Goal: Transaction & Acquisition: Book appointment/travel/reservation

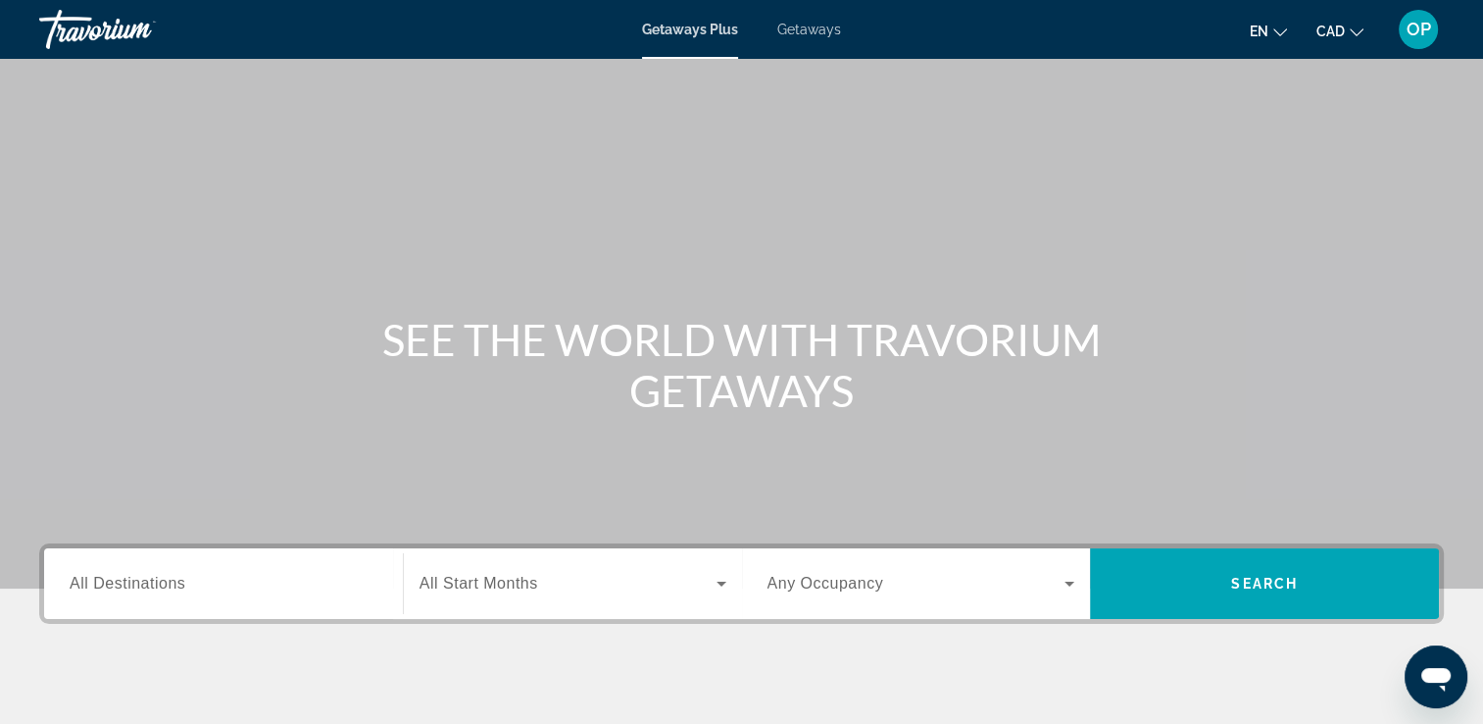
click at [145, 587] on span "All Destinations" at bounding box center [128, 583] width 116 height 17
click at [145, 587] on input "Destination All Destinations" at bounding box center [224, 585] width 308 height 24
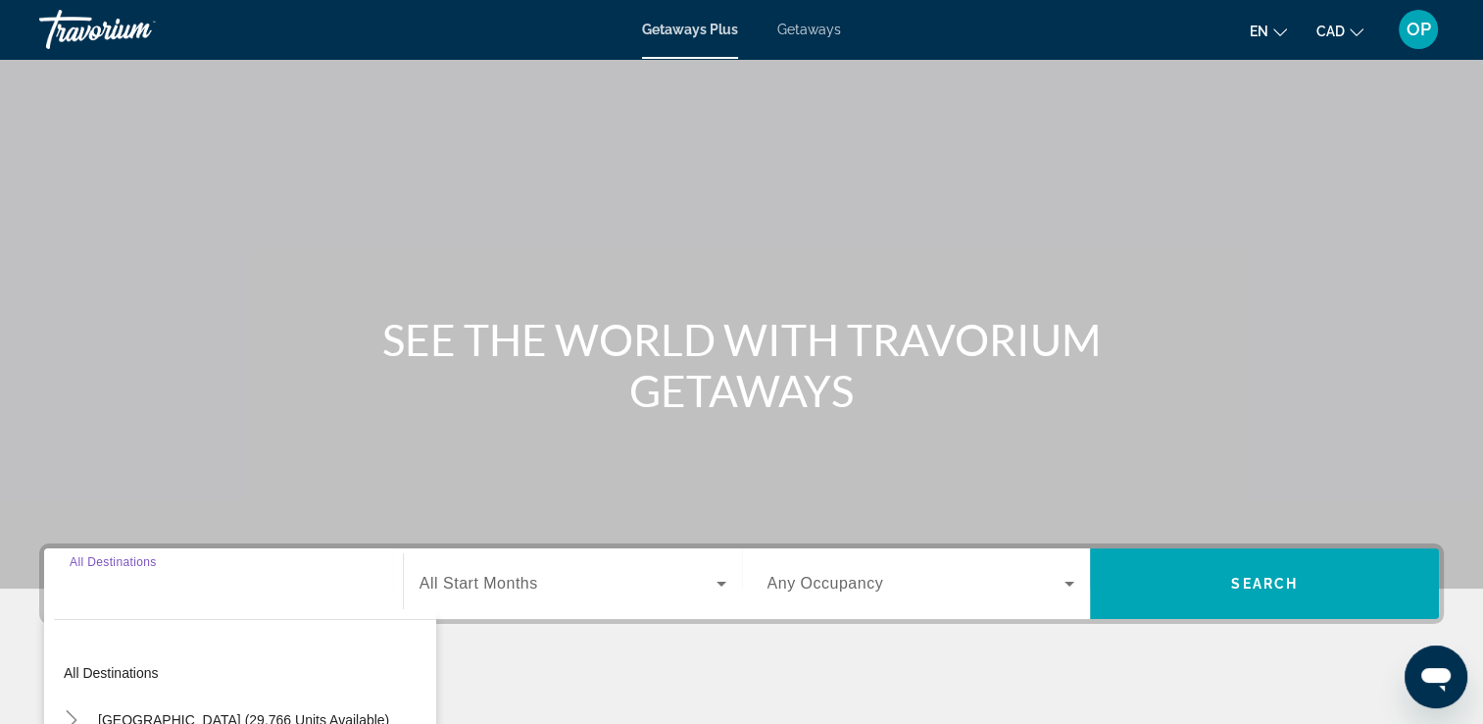
scroll to position [335, 0]
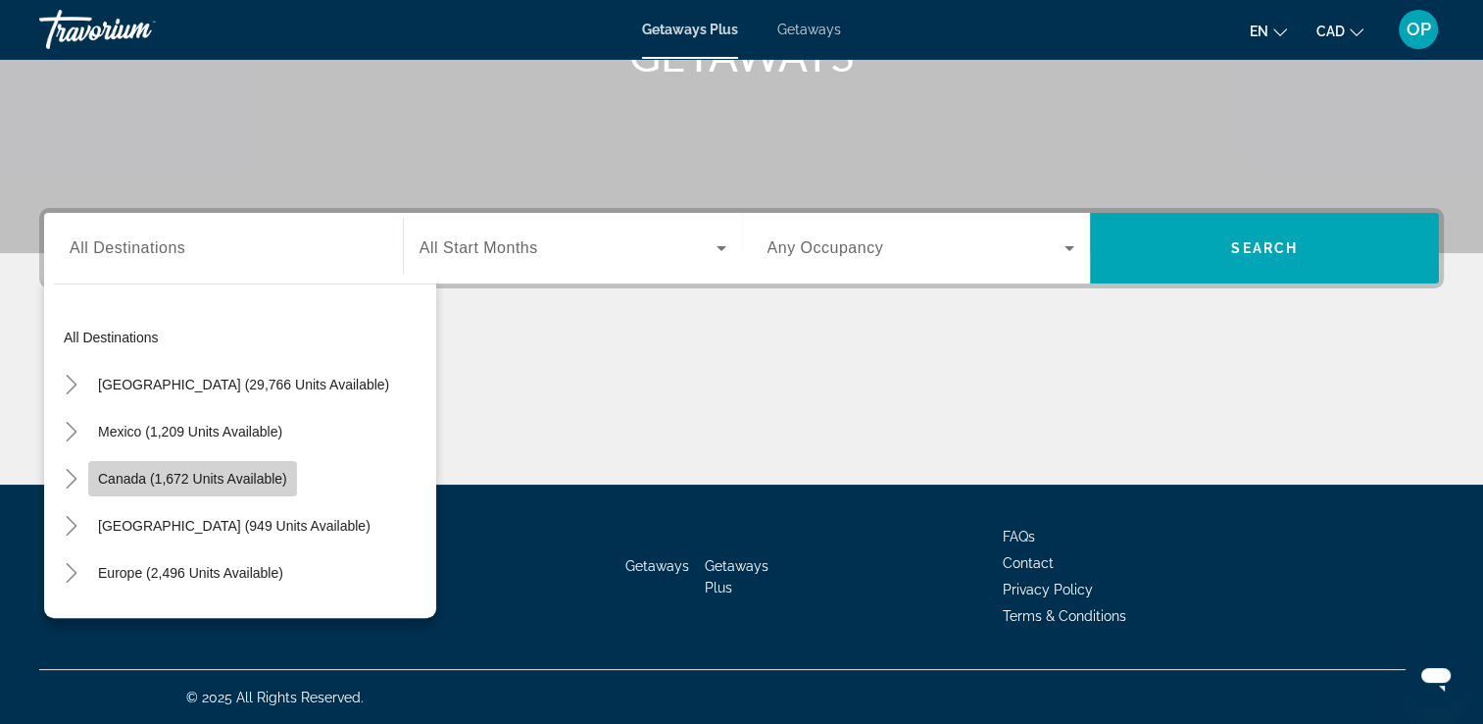
click at [235, 474] on span "Canada (1,672 units available)" at bounding box center [192, 479] width 189 height 16
type input "**********"
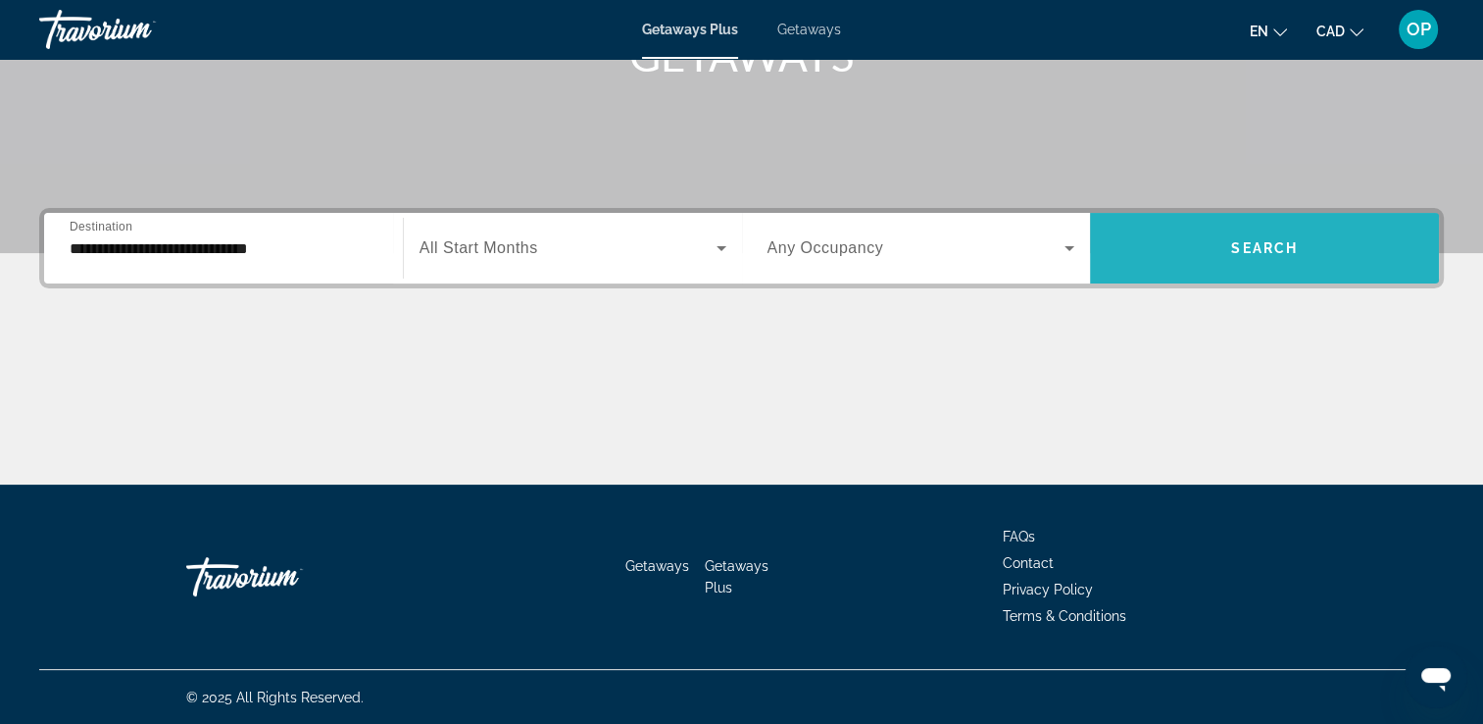
click at [1238, 255] on span "Search widget" at bounding box center [1264, 248] width 349 height 47
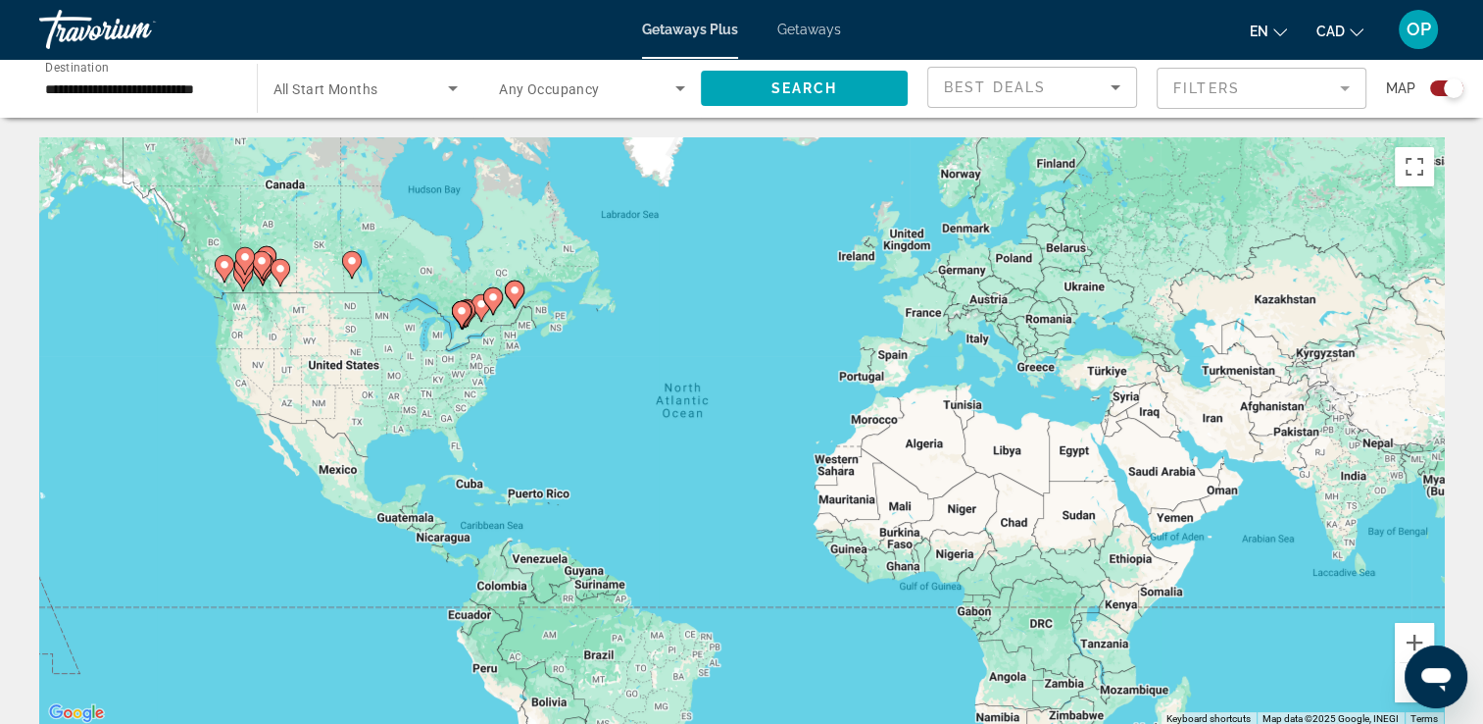
click at [807, 31] on span "Getaways" at bounding box center [809, 30] width 64 height 16
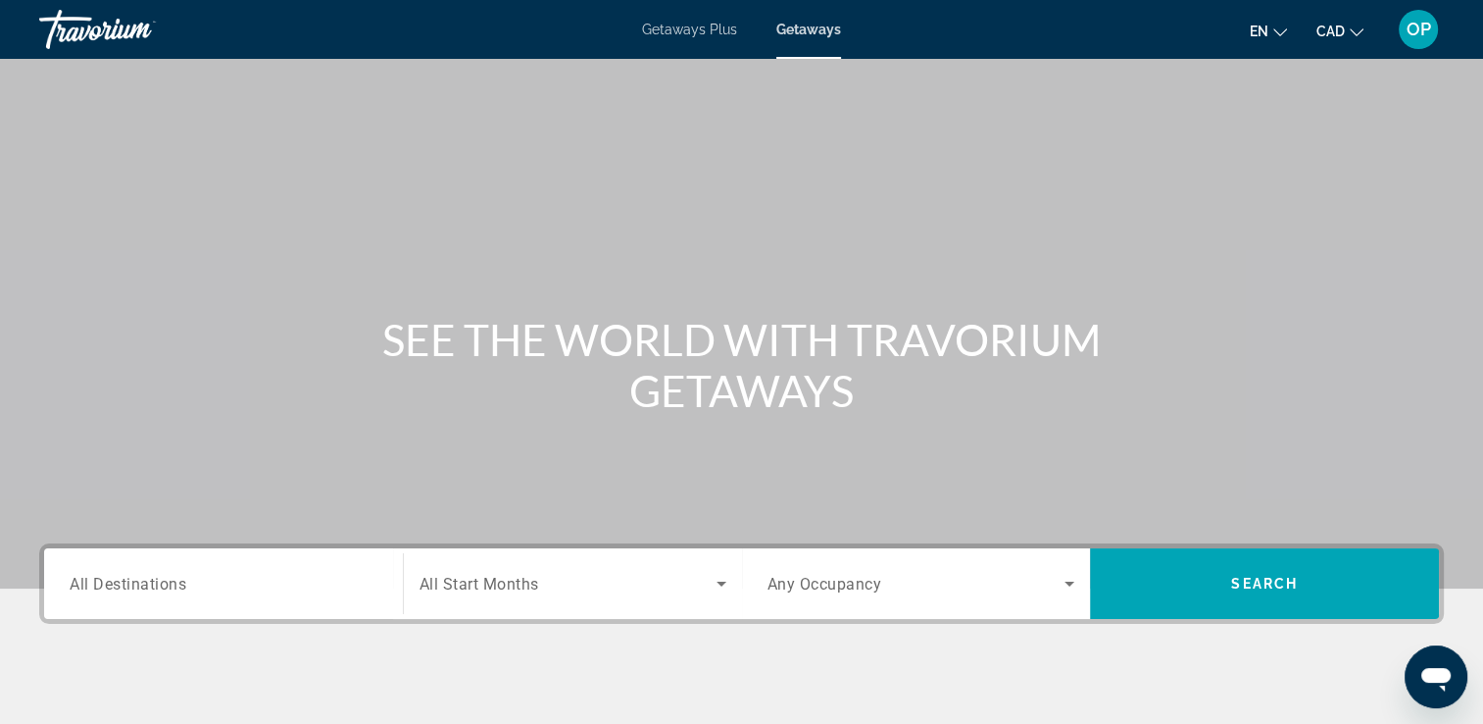
click at [209, 582] on input "Destination All Destinations" at bounding box center [224, 585] width 308 height 24
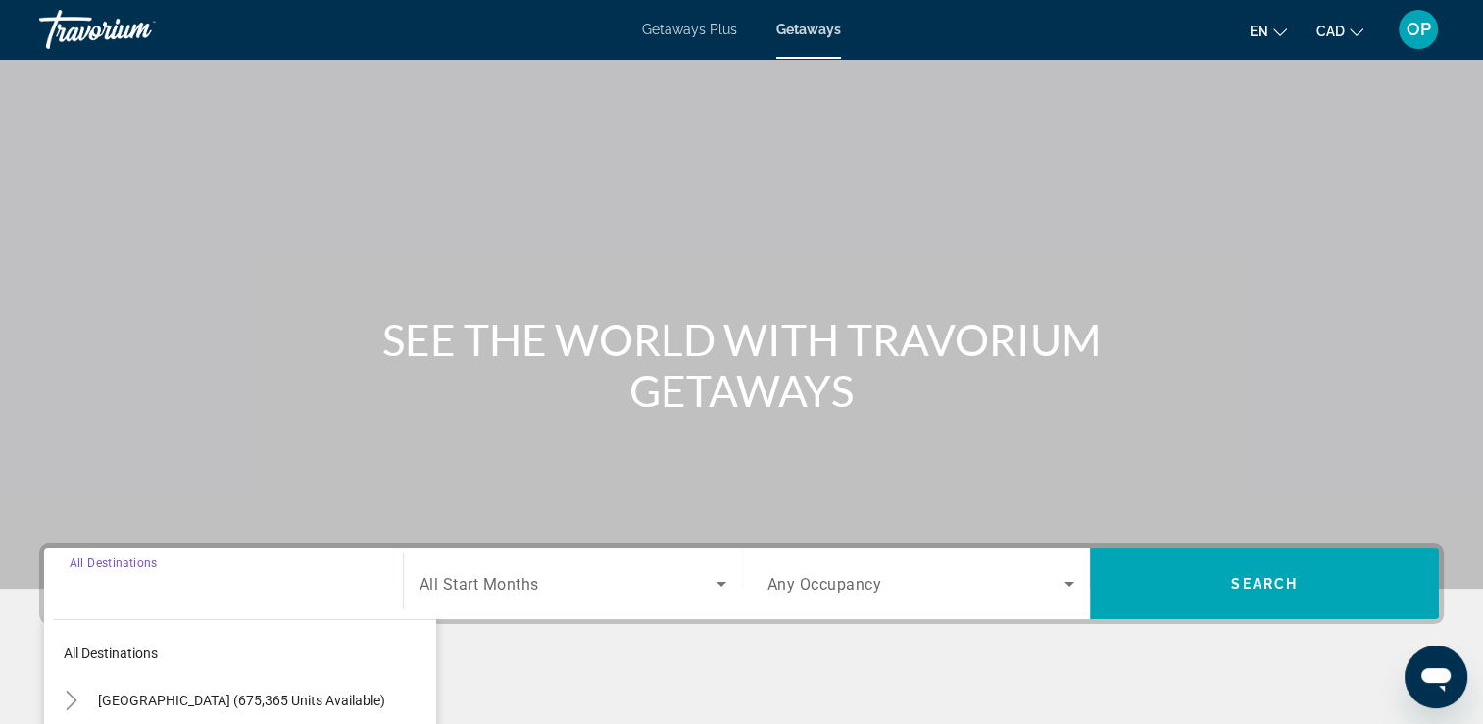
scroll to position [335, 0]
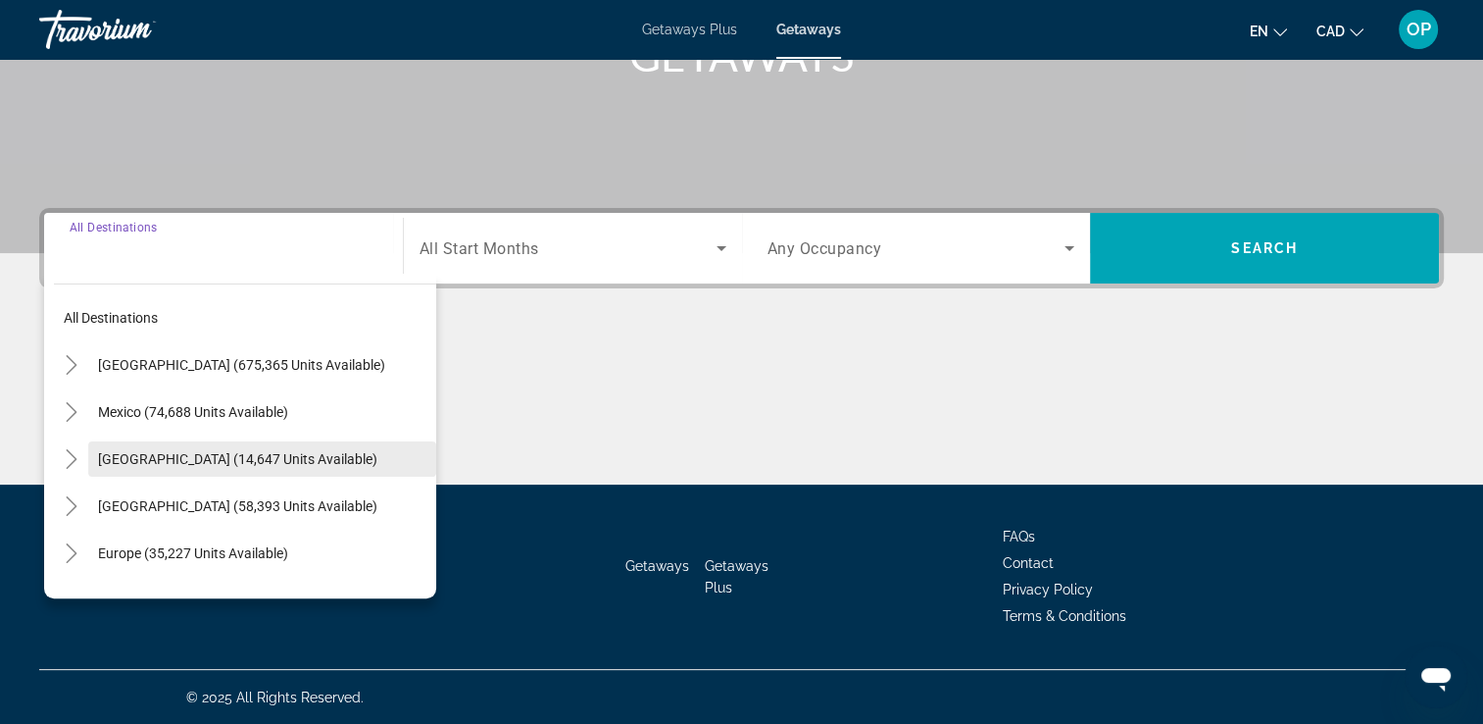
click at [164, 457] on span "[GEOGRAPHIC_DATA] (14,647 units available)" at bounding box center [237, 459] width 279 height 16
type input "**********"
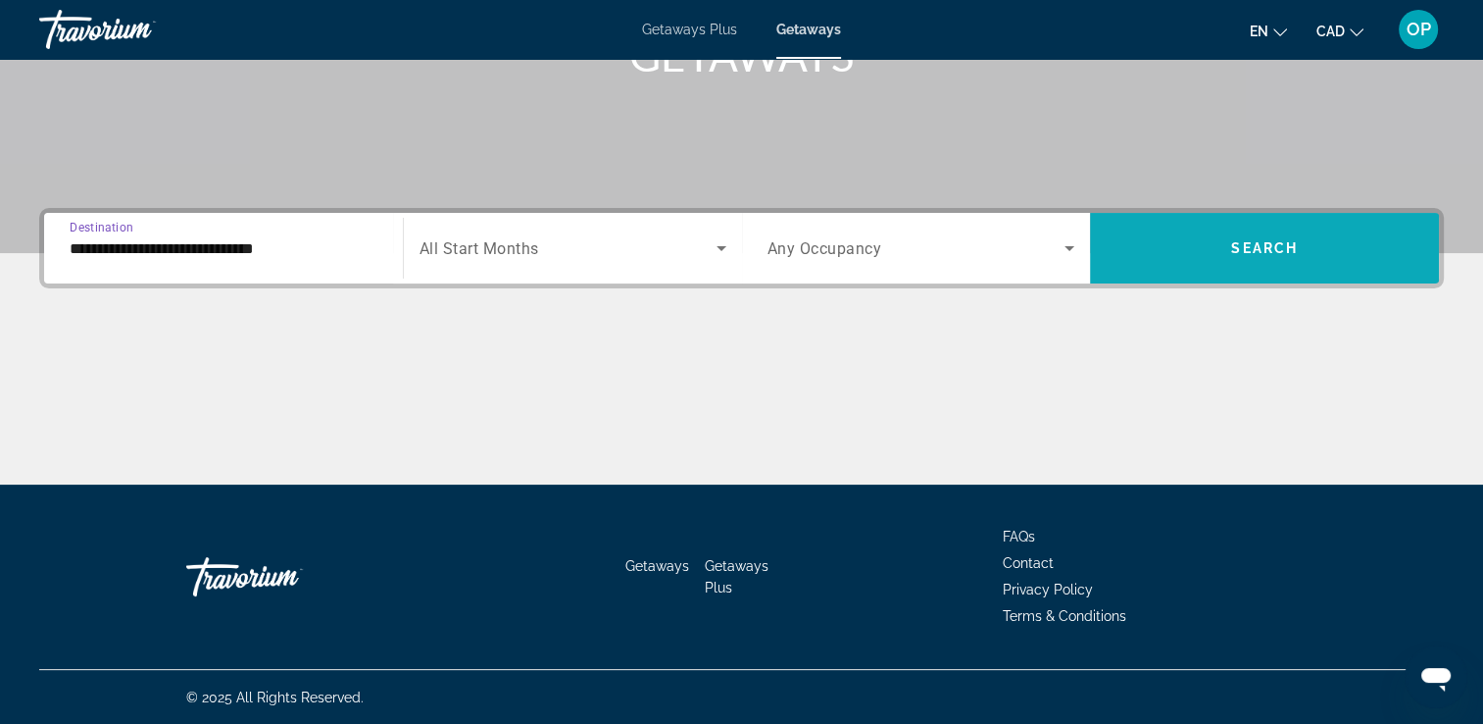
click at [1225, 267] on span "Search widget" at bounding box center [1264, 248] width 349 height 47
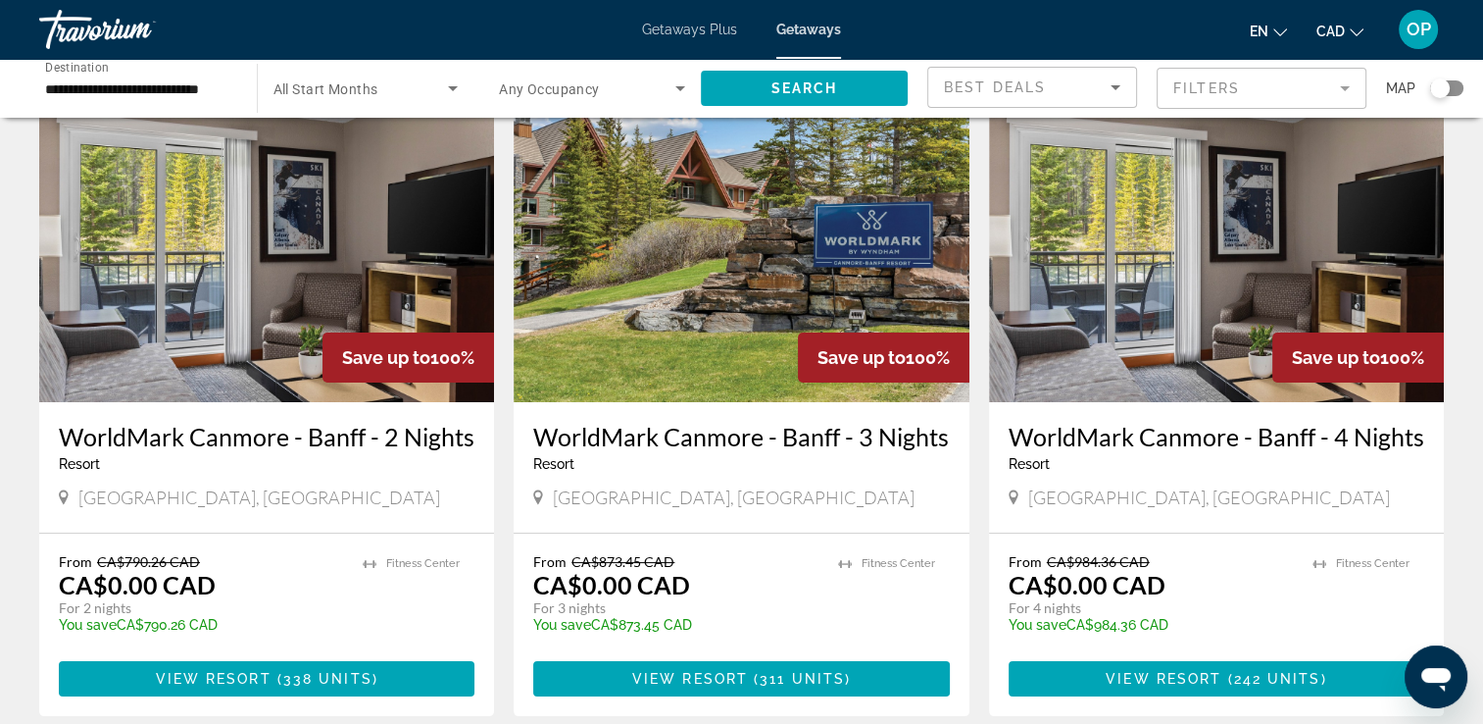
scroll to position [196, 0]
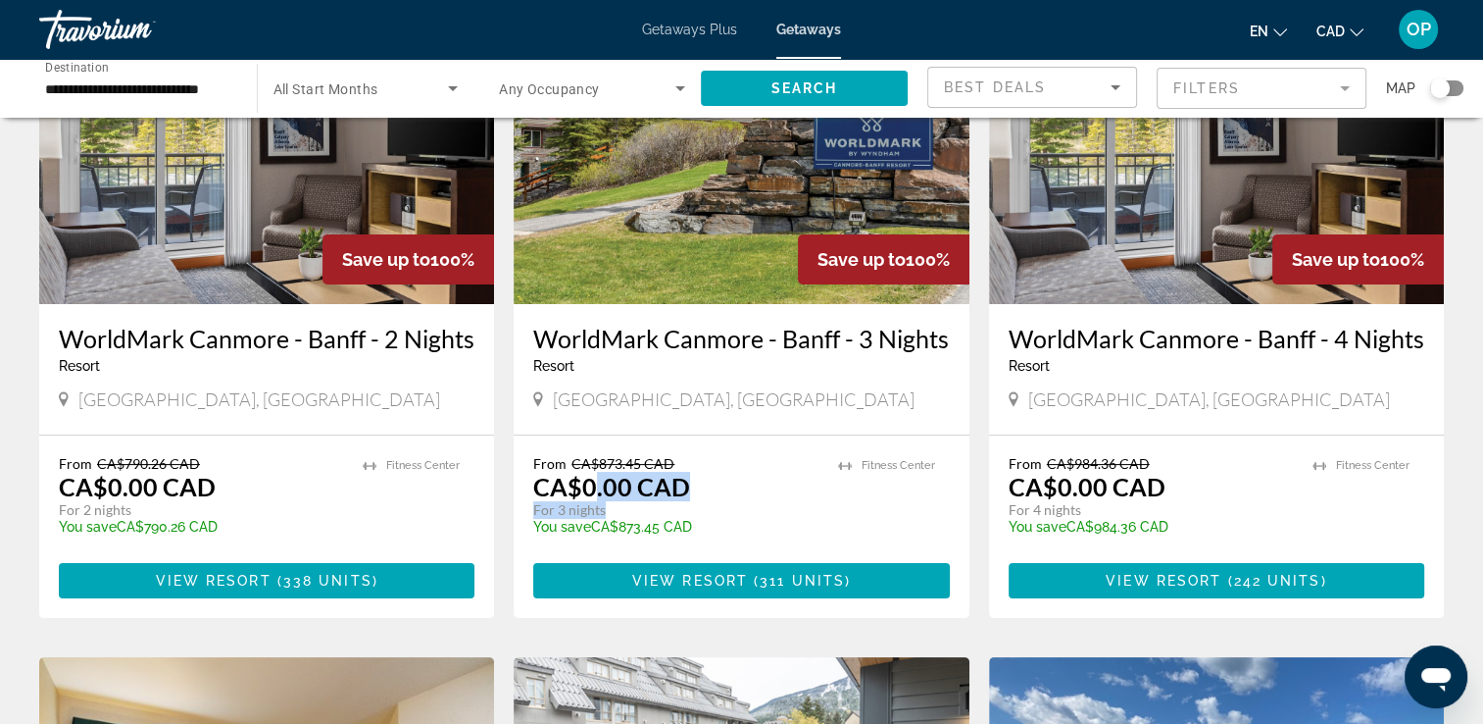
drag, startPoint x: 590, startPoint y: 480, endPoint x: 689, endPoint y: 508, distance: 102.8
click at [689, 508] on div "From CA$873.45 CAD CA$0.00 CAD For 3 nights You save CA$873.45 CAD temp" at bounding box center [675, 501] width 284 height 93
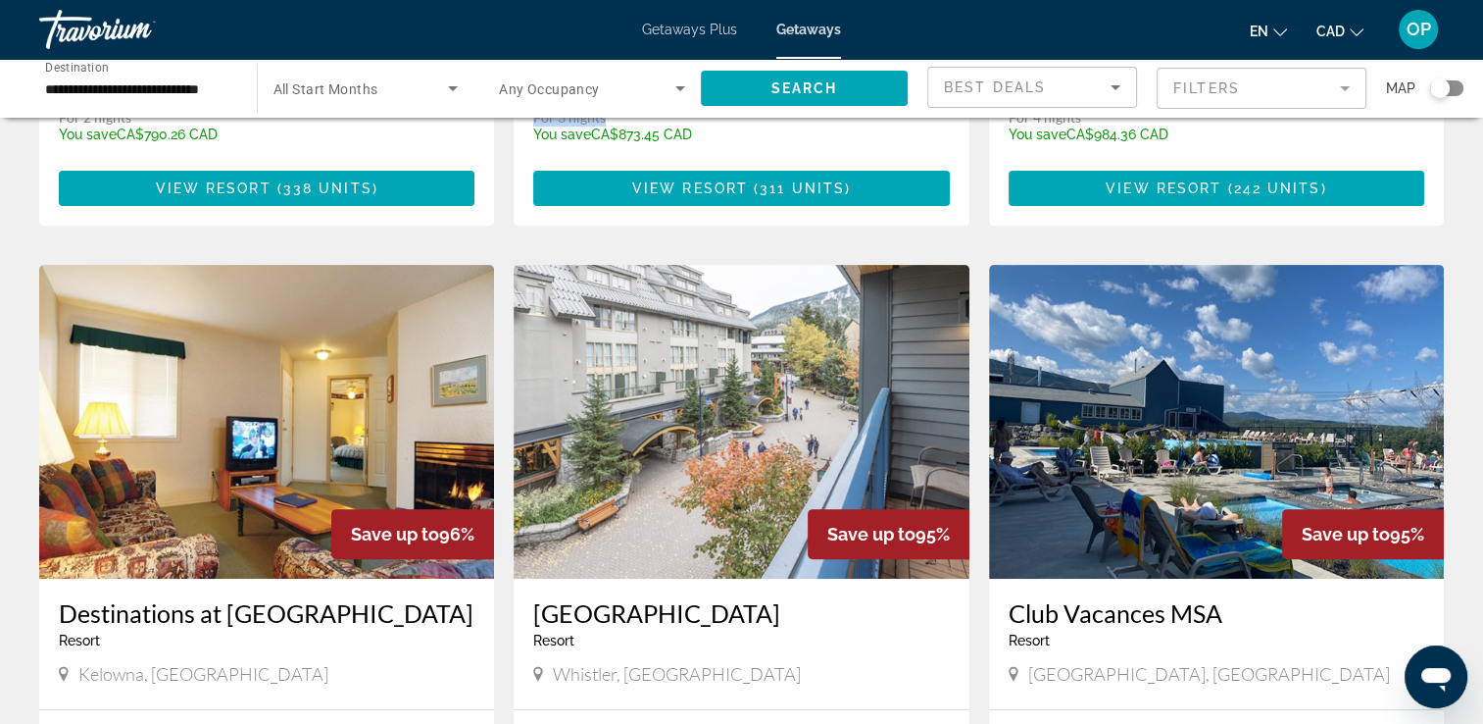
scroll to position [784, 0]
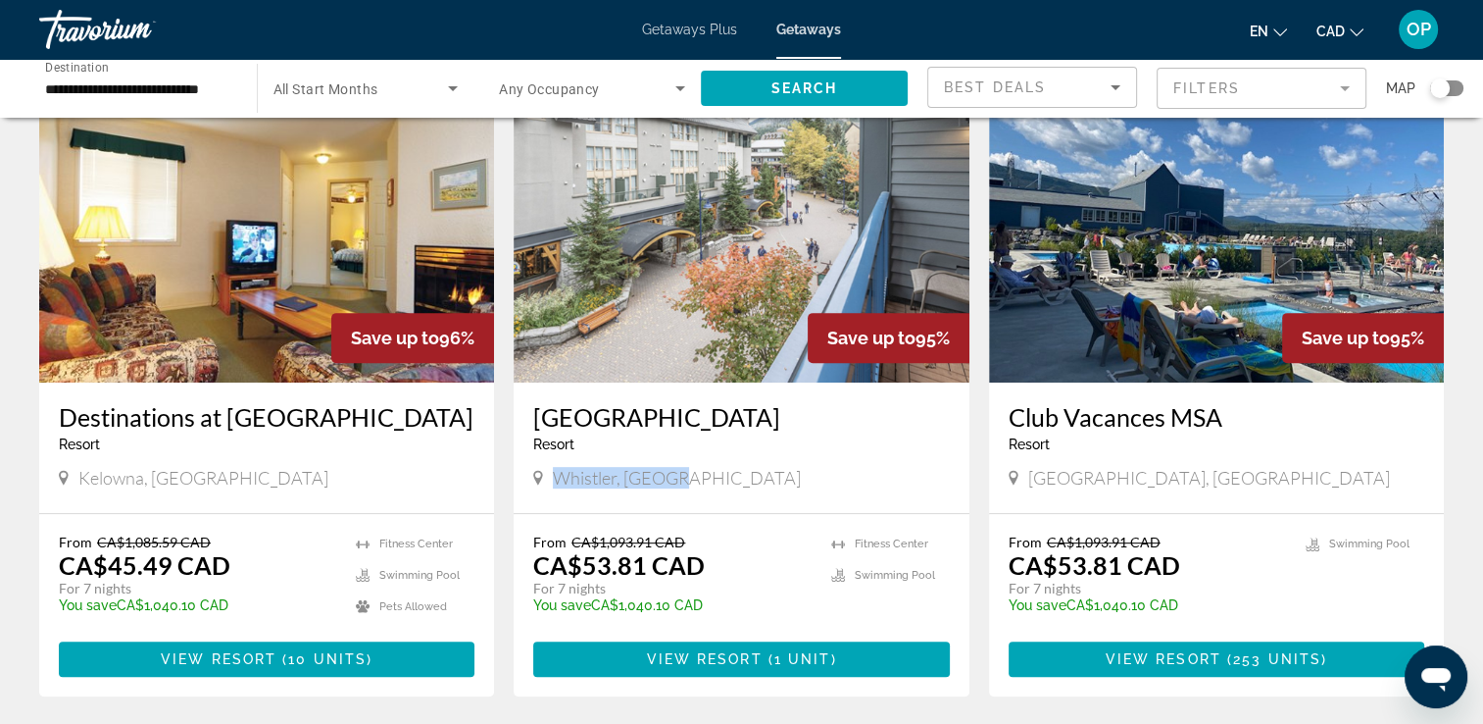
drag, startPoint x: 557, startPoint y: 482, endPoint x: 712, endPoint y: 483, distance: 154.9
click at [712, 483] on div "Whistler, [GEOGRAPHIC_DATA]" at bounding box center [741, 478] width 416 height 22
drag, startPoint x: 712, startPoint y: 483, endPoint x: 693, endPoint y: 589, distance: 107.5
click at [693, 589] on div "From CA$1,093.91 CAD CA$53.81 CAD For 7 nights You save CA$1,040.10 CAD temp" at bounding box center [671, 579] width 277 height 93
click at [877, 446] on div "Resort - This is an adults only resort" at bounding box center [741, 444] width 416 height 16
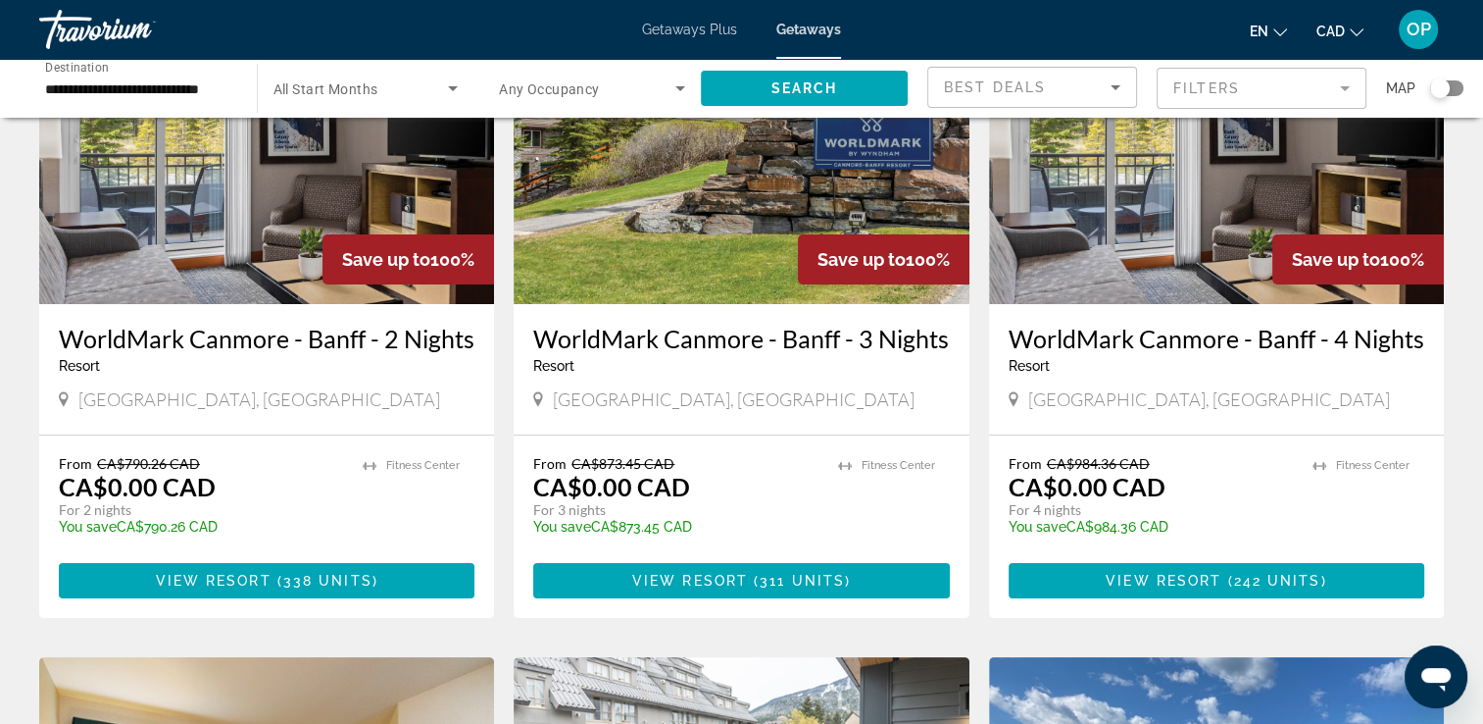
scroll to position [98, 0]
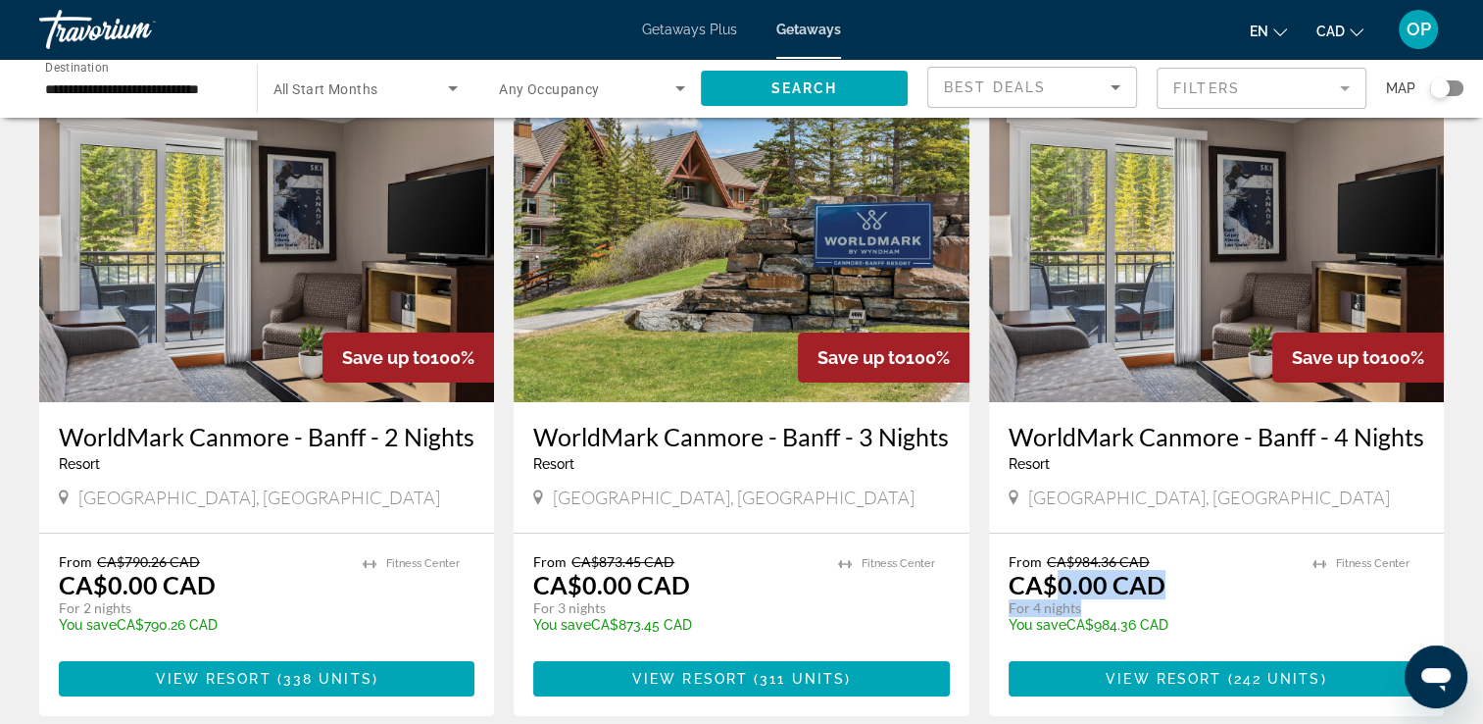
drag, startPoint x: 1058, startPoint y: 586, endPoint x: 1169, endPoint y: 604, distance: 112.2
click at [1169, 604] on div "From CA$984.36 CAD CA$0.00 CAD For 4 nights You save CA$984.36 CAD temp" at bounding box center [1151, 599] width 284 height 93
drag, startPoint x: 1169, startPoint y: 604, endPoint x: 1127, endPoint y: 539, distance: 77.2
click at [1127, 539] on div "From CA$984.36 CAD CA$0.00 CAD For 4 nights You save CA$984.36 CAD temp [GEOGRA…" at bounding box center [1216, 624] width 455 height 182
drag, startPoint x: 1059, startPoint y: 563, endPoint x: 1145, endPoint y: 558, distance: 86.4
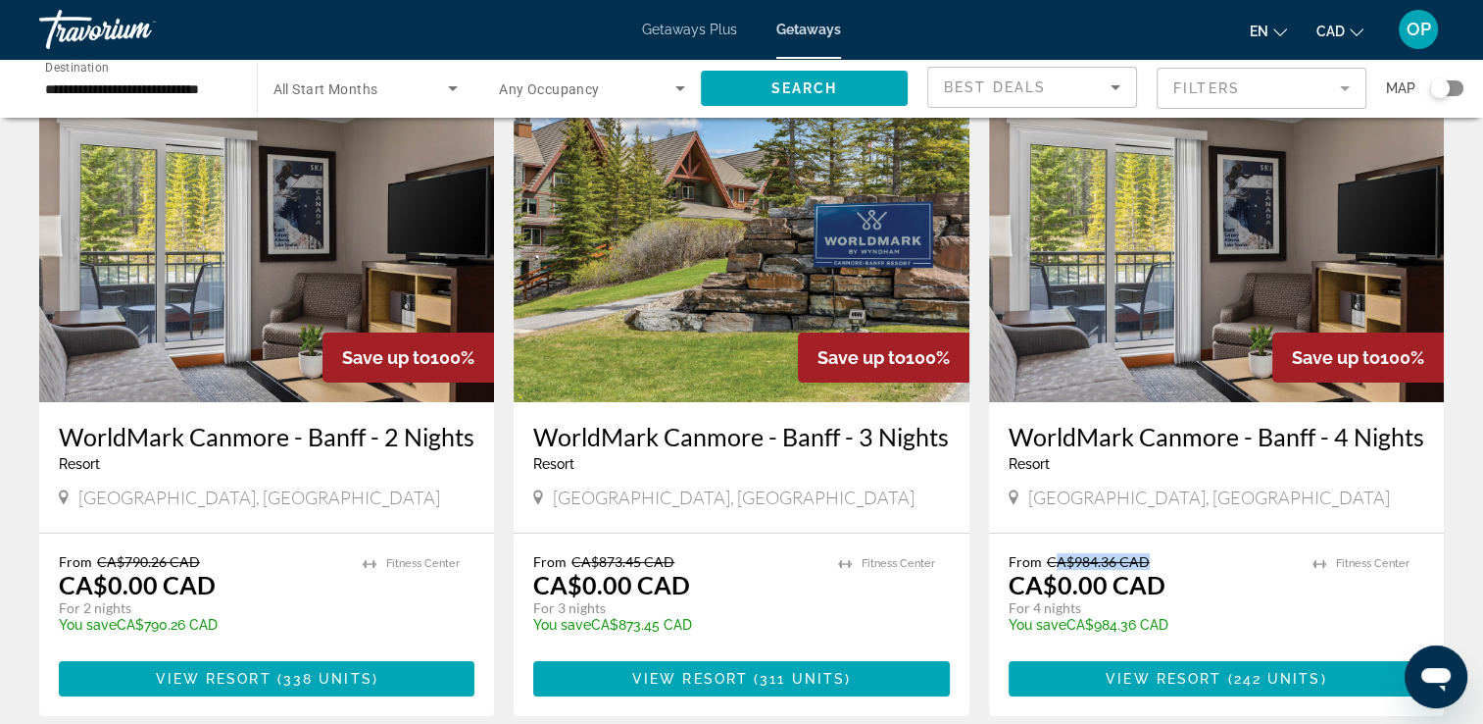
click at [1145, 558] on span "CA$984.36 CAD" at bounding box center [1098, 561] width 103 height 17
drag, startPoint x: 1145, startPoint y: 558, endPoint x: 987, endPoint y: 480, distance: 175.8
click at [987, 480] on app-weeks-search-item "Save up to 100% WorldMark [GEOGRAPHIC_DATA] - [GEOGRAPHIC_DATA] - 4 Nights Reso…" at bounding box center [1216, 401] width 475 height 627
drag, startPoint x: 1058, startPoint y: 556, endPoint x: 1138, endPoint y: 563, distance: 80.7
click at [1138, 563] on span "CA$984.36 CAD" at bounding box center [1098, 561] width 103 height 17
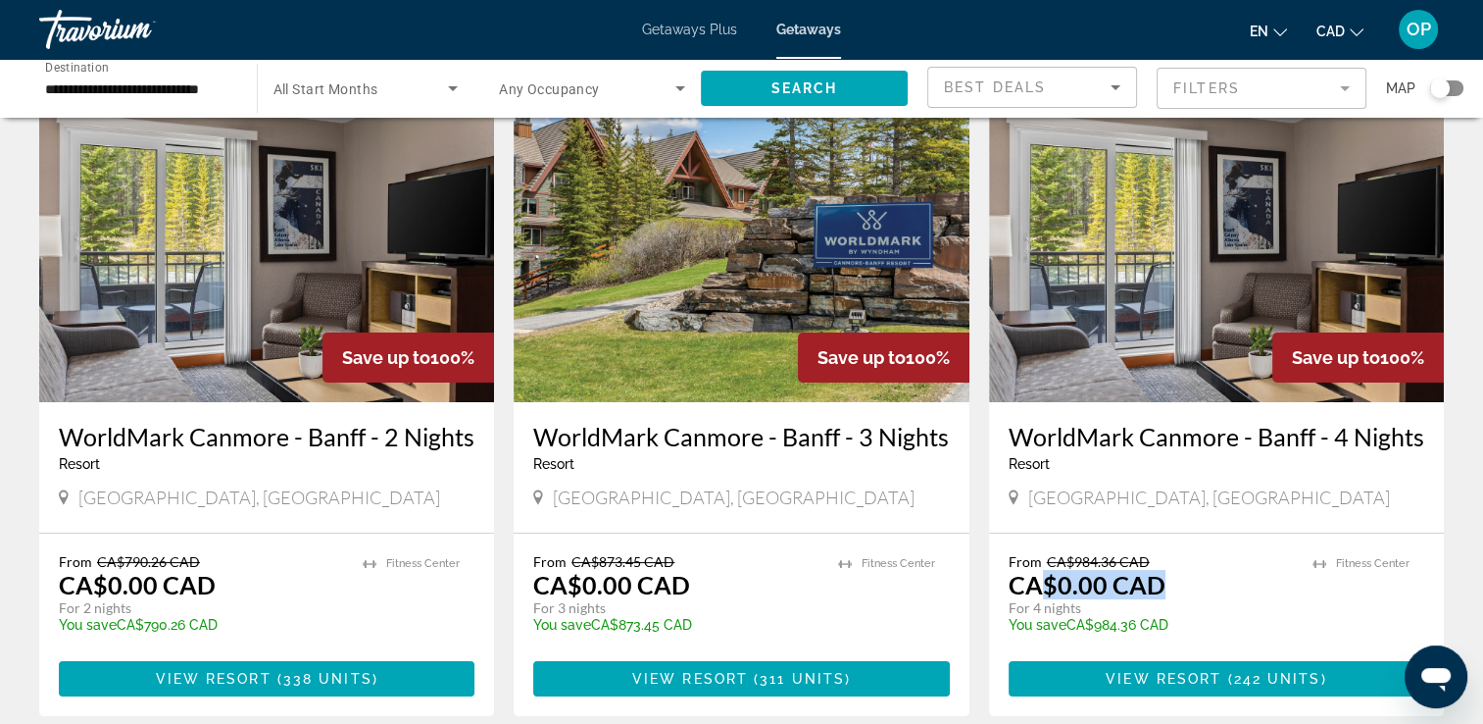
drag, startPoint x: 1138, startPoint y: 563, endPoint x: 1157, endPoint y: 588, distance: 31.6
click at [1157, 588] on p "CA$0.00 CAD" at bounding box center [1087, 584] width 157 height 29
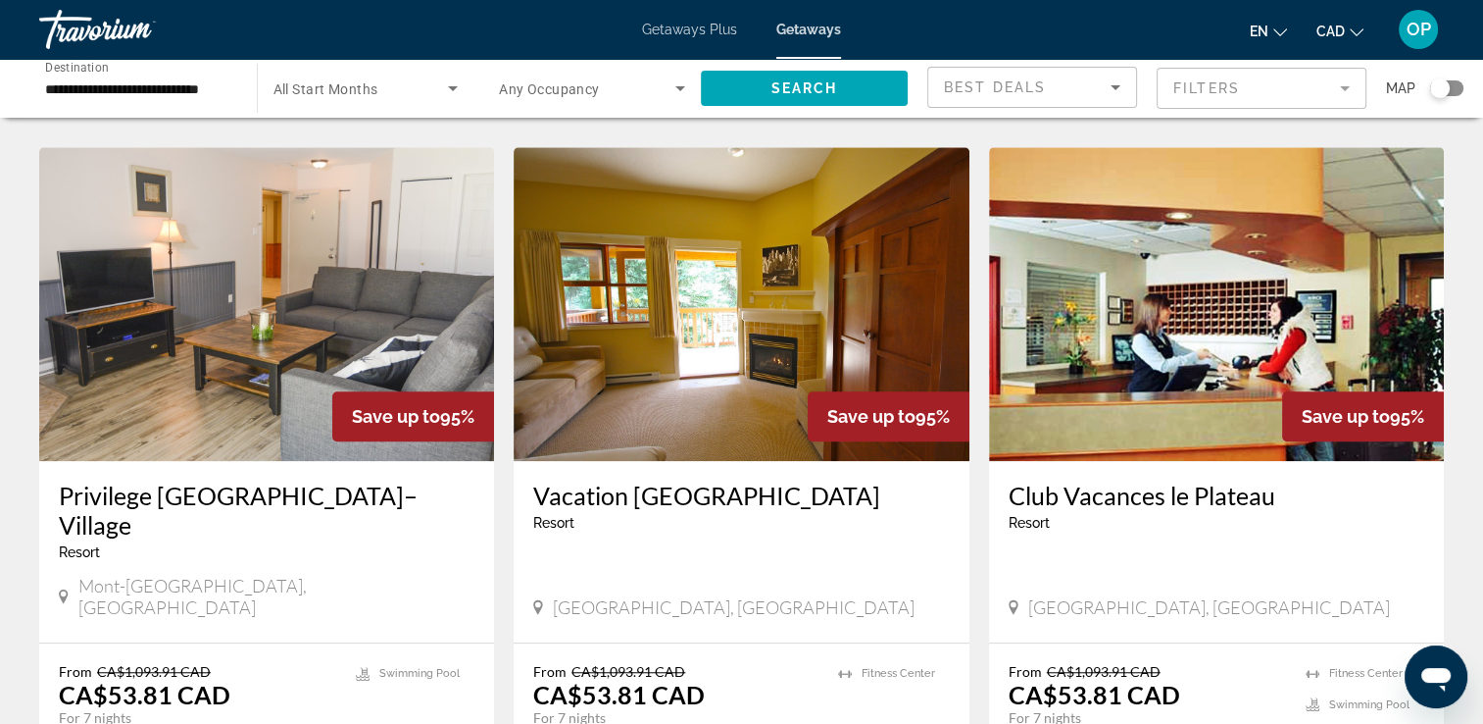
scroll to position [1275, 0]
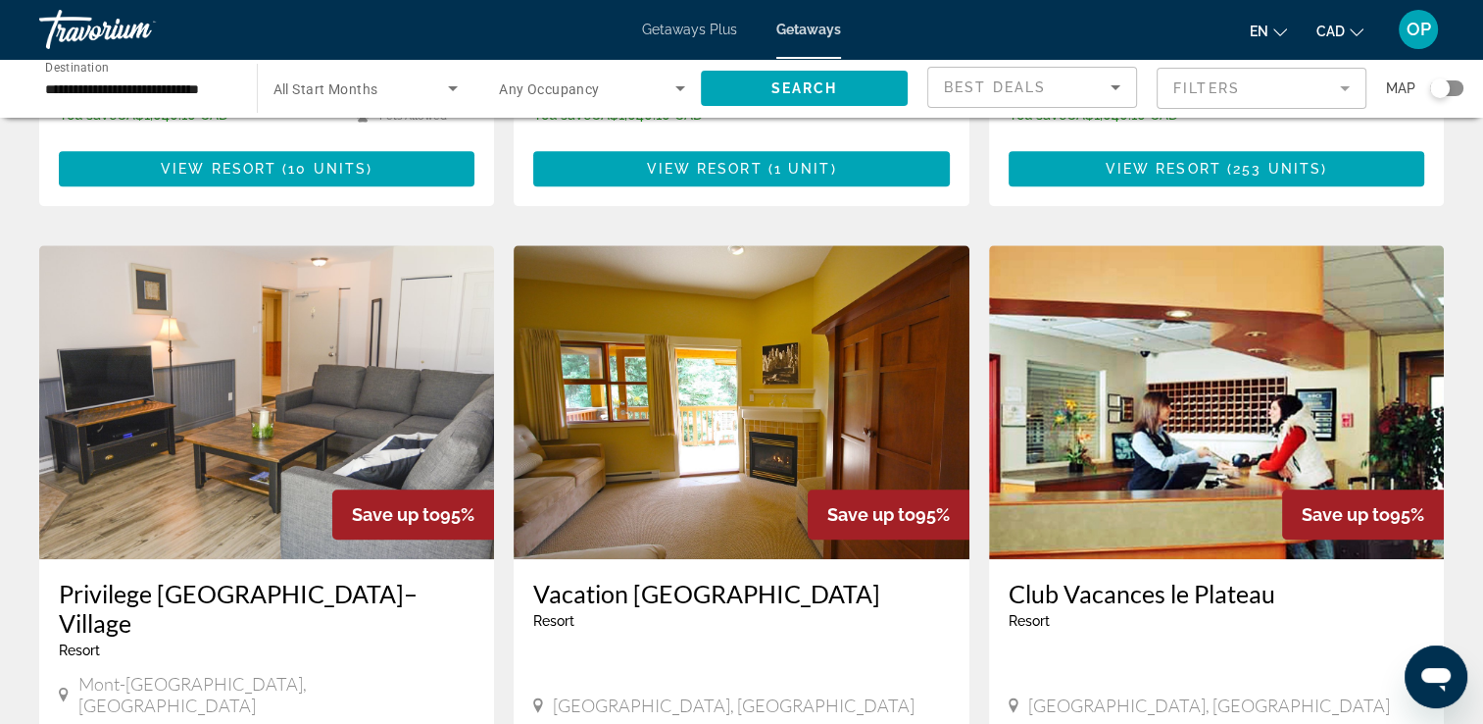
click at [183, 89] on input "**********" at bounding box center [138, 89] width 186 height 24
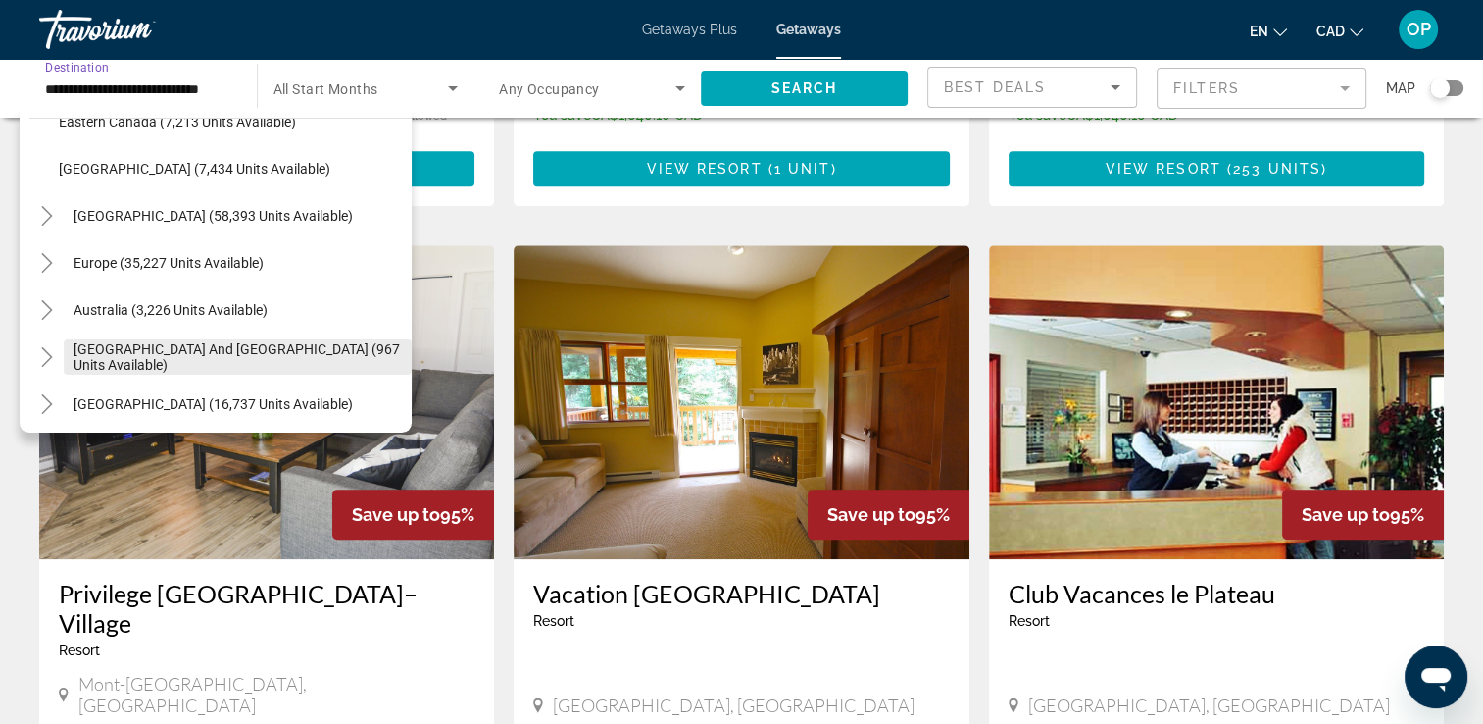
scroll to position [121, 0]
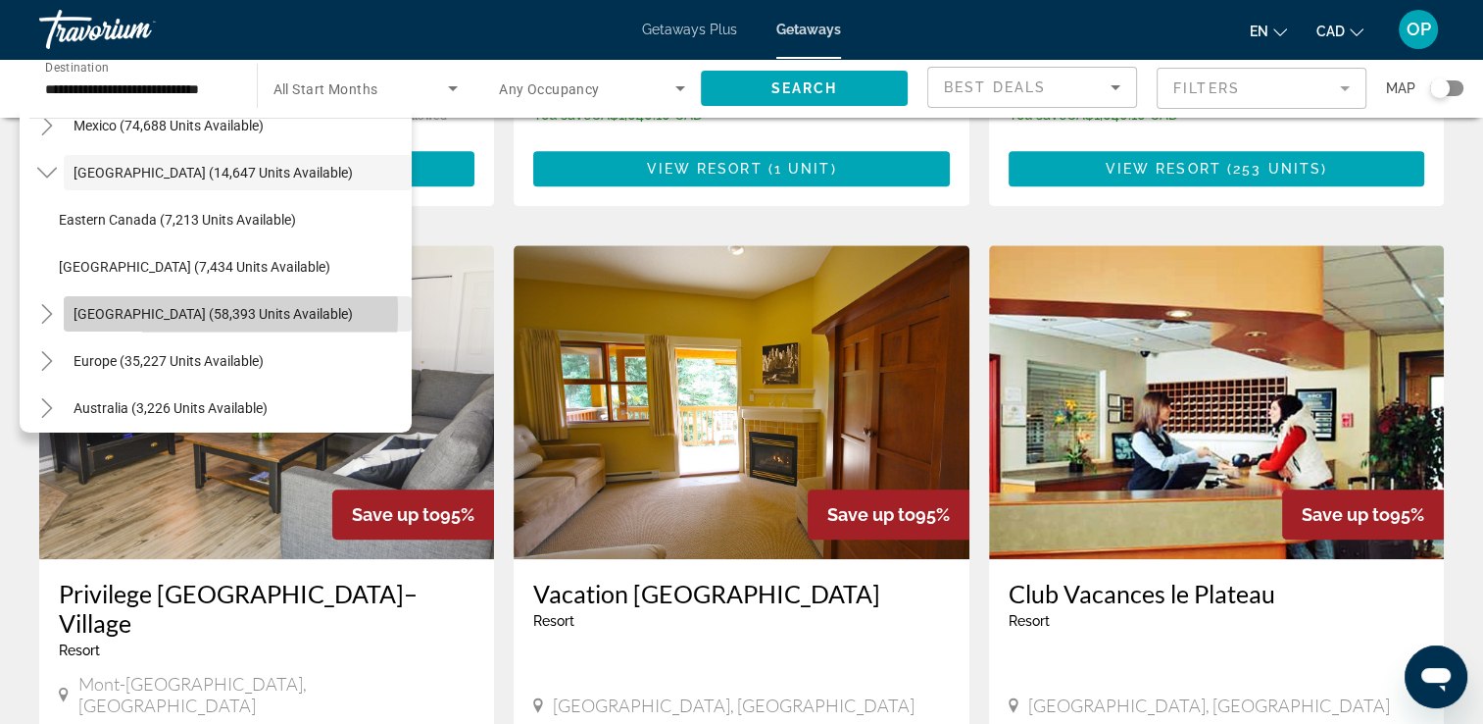
click at [145, 312] on span "[GEOGRAPHIC_DATA] (58,393 units available)" at bounding box center [213, 314] width 279 height 16
type input "**********"
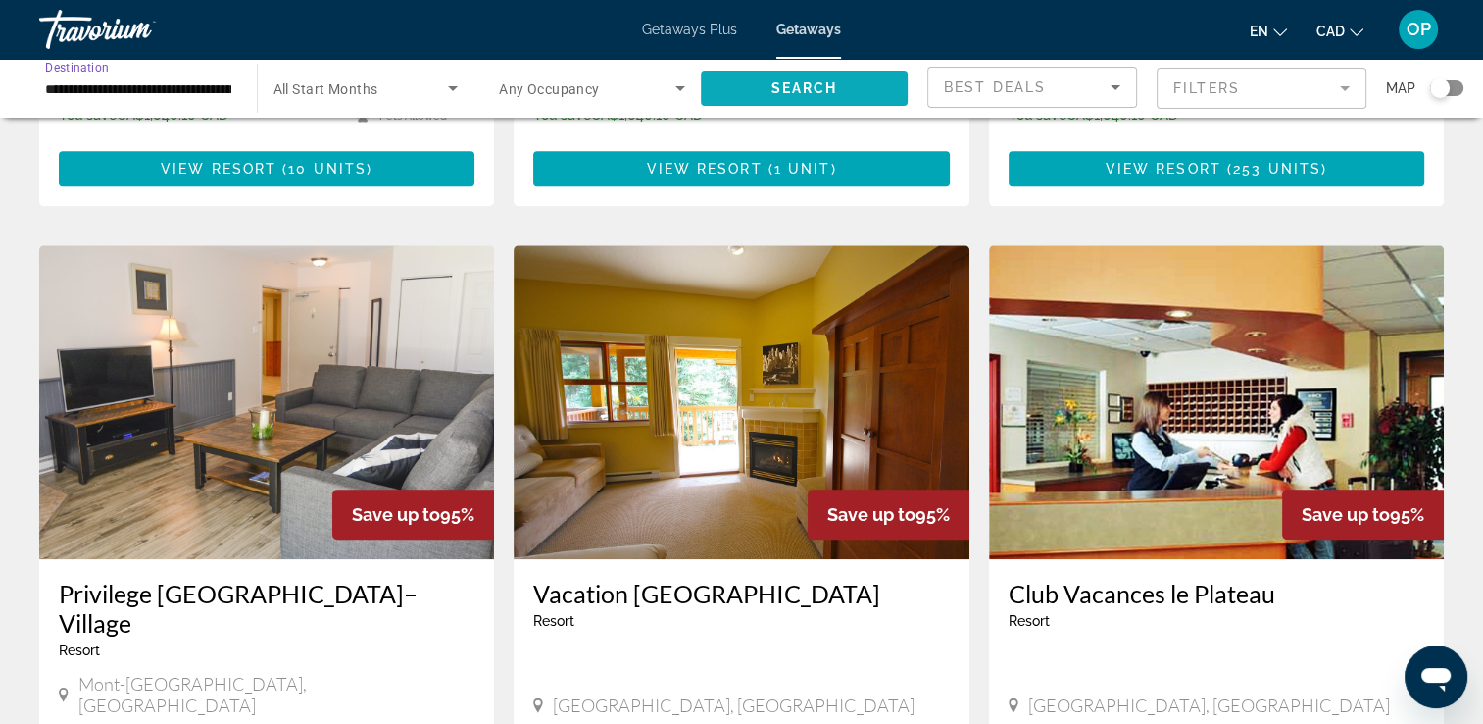
click at [823, 83] on span "Search" at bounding box center [804, 88] width 67 height 16
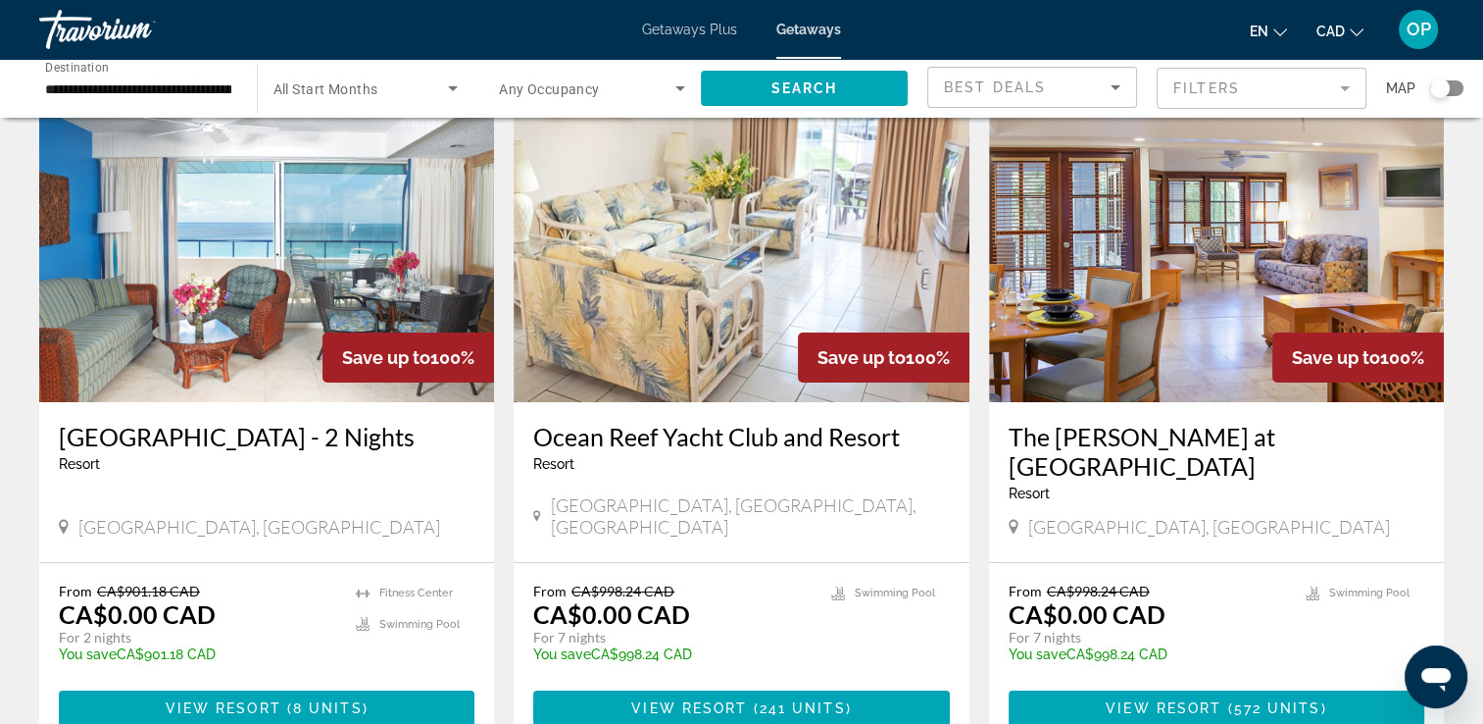
scroll to position [196, 0]
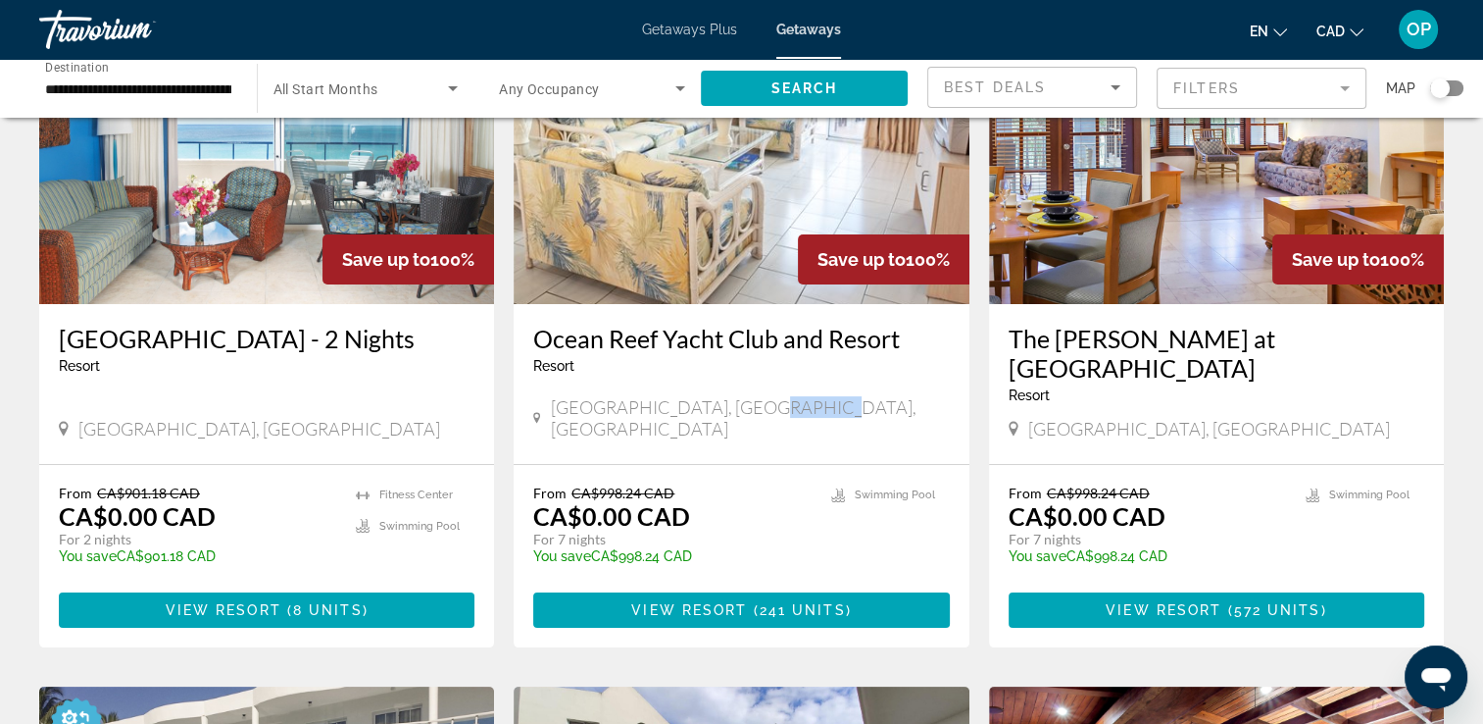
drag, startPoint x: 745, startPoint y: 396, endPoint x: 848, endPoint y: 400, distance: 103.0
click at [848, 400] on div "[GEOGRAPHIC_DATA], [GEOGRAPHIC_DATA], [GEOGRAPHIC_DATA]" at bounding box center [741, 417] width 416 height 43
drag, startPoint x: 573, startPoint y: 487, endPoint x: 717, endPoint y: 508, distance: 145.6
click at [717, 508] on div "From CA$998.24 CAD CA$0.00 CAD For 7 nights You save CA$998.24 CAD temp" at bounding box center [671, 530] width 277 height 93
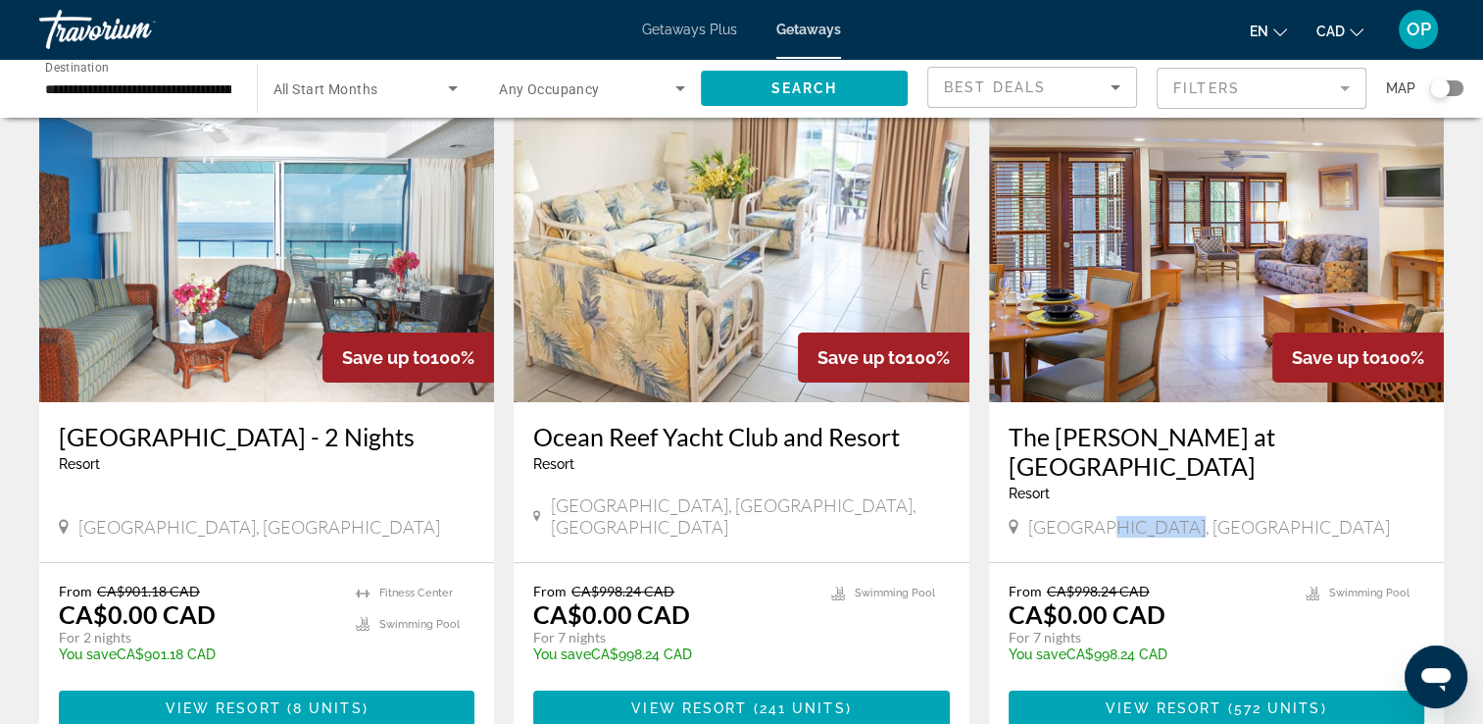
drag, startPoint x: 1102, startPoint y: 494, endPoint x: 1168, endPoint y: 497, distance: 65.8
click at [1168, 516] on span "[GEOGRAPHIC_DATA], [GEOGRAPHIC_DATA]" at bounding box center [1209, 527] width 362 height 22
drag, startPoint x: 1168, startPoint y: 497, endPoint x: 1138, endPoint y: 585, distance: 93.0
click at [1136, 599] on p "CA$0.00 CAD" at bounding box center [1087, 613] width 157 height 29
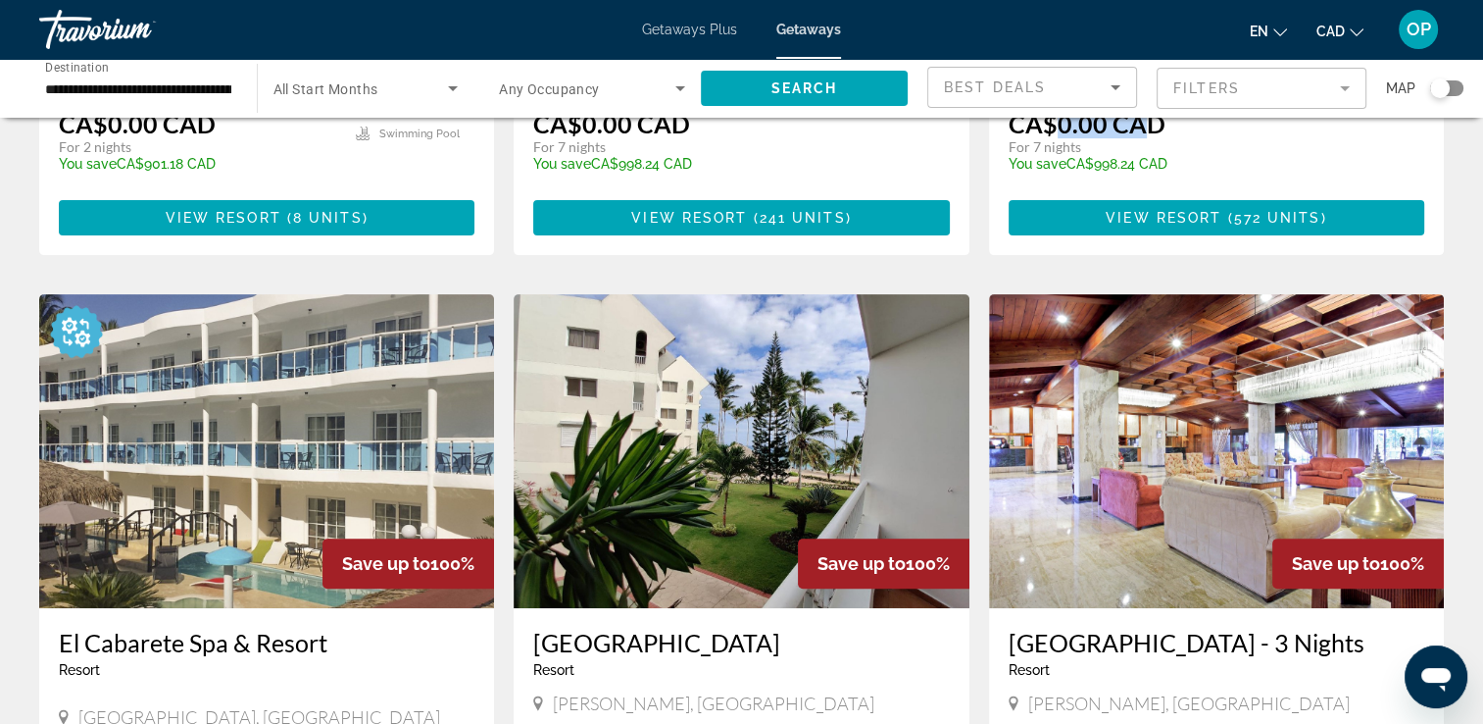
scroll to position [686, 0]
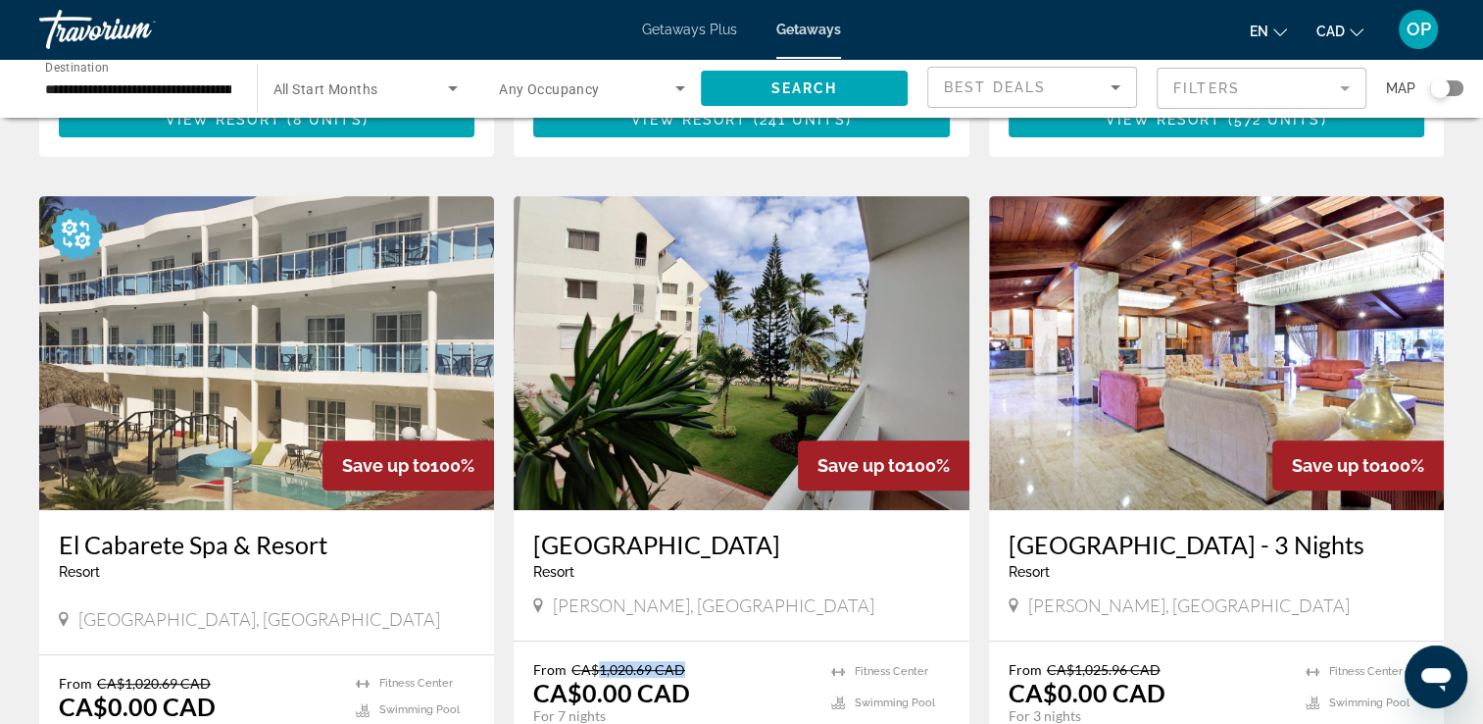
drag, startPoint x: 594, startPoint y: 669, endPoint x: 687, endPoint y: 668, distance: 93.1
click at [687, 668] on p "From CA$1,020.69 CAD" at bounding box center [671, 669] width 277 height 17
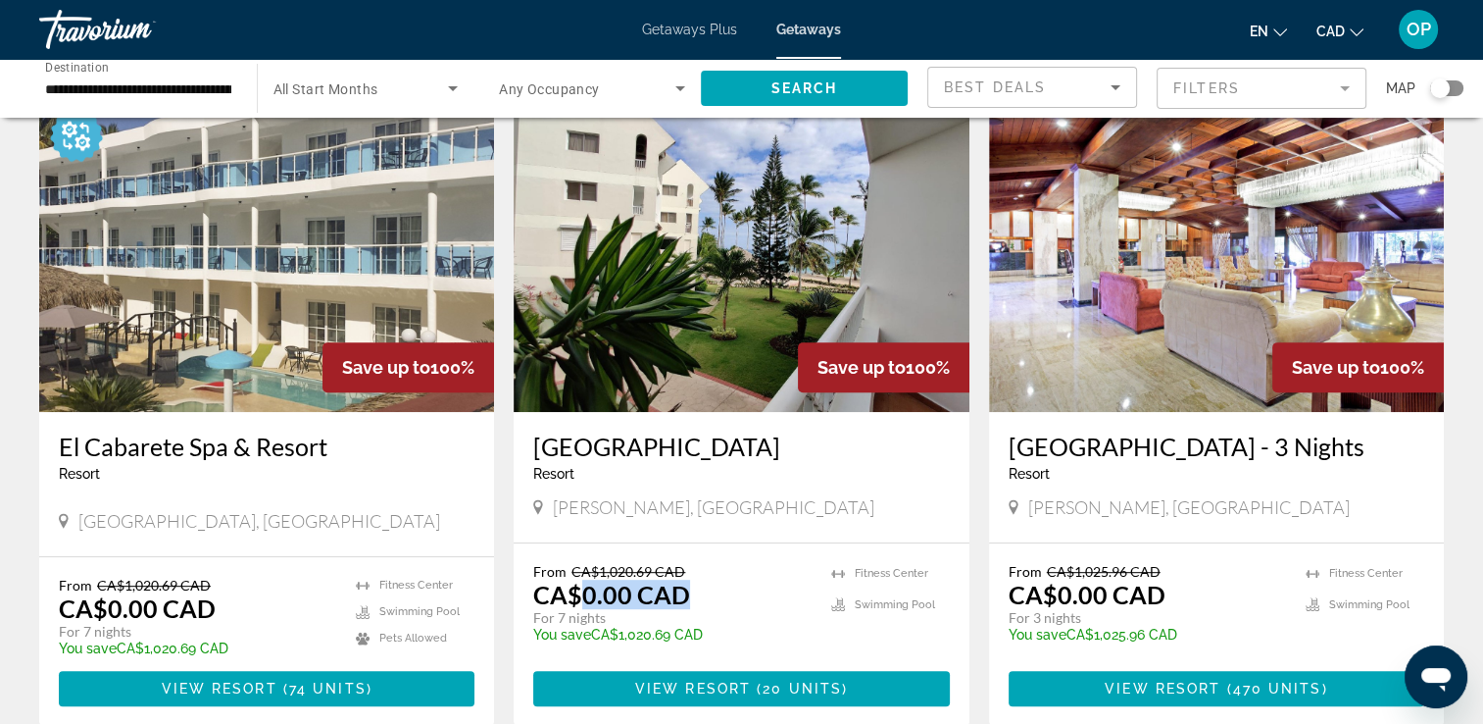
drag, startPoint x: 577, startPoint y: 594, endPoint x: 694, endPoint y: 598, distance: 117.7
click at [694, 598] on div "From CA$1,020.69 CAD CA$0.00 CAD For 7 nights You save CA$1,020.69 CAD temp" at bounding box center [671, 609] width 277 height 93
